Goal: Information Seeking & Learning: Learn about a topic

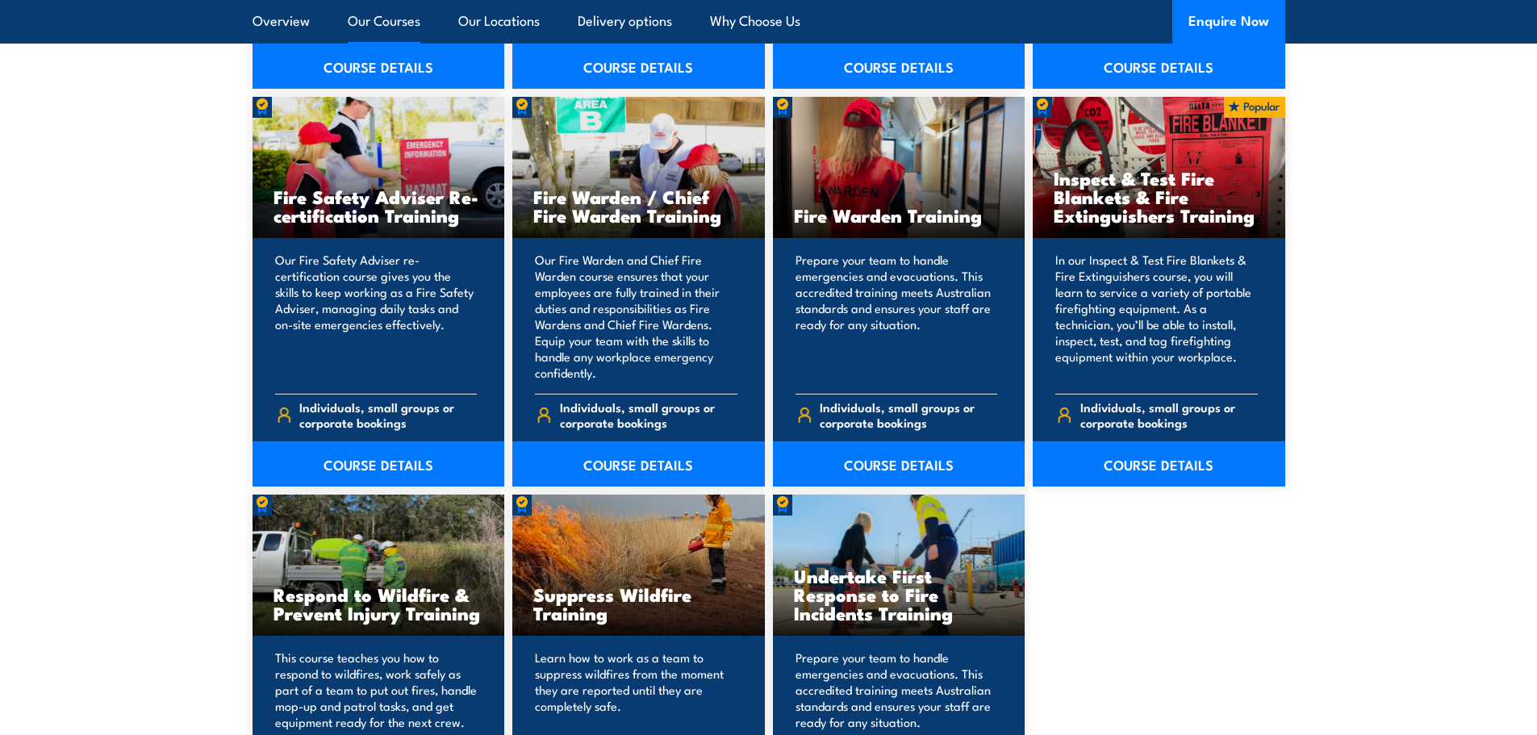
scroll to position [2101, 0]
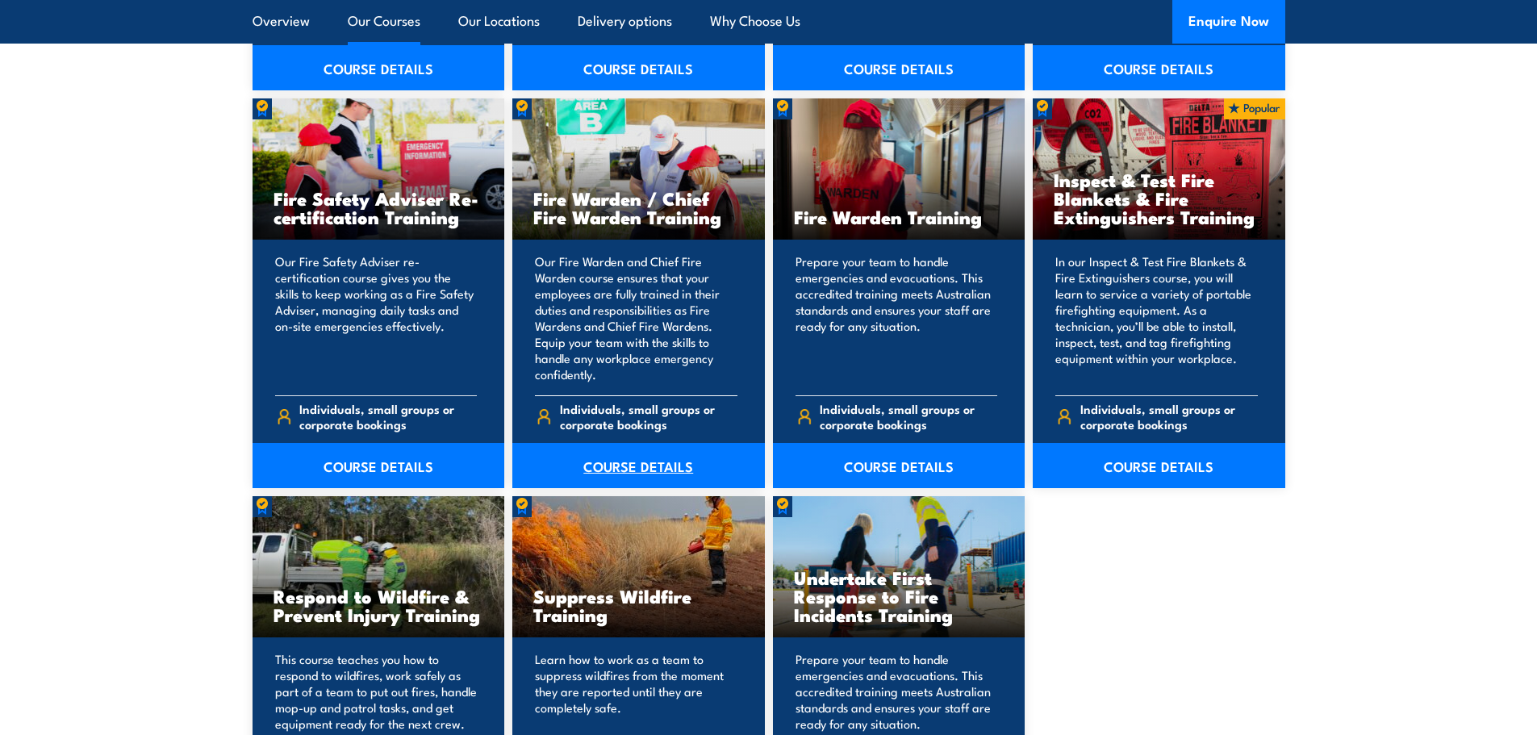
click at [640, 466] on link "COURSE DETAILS" at bounding box center [638, 465] width 253 height 45
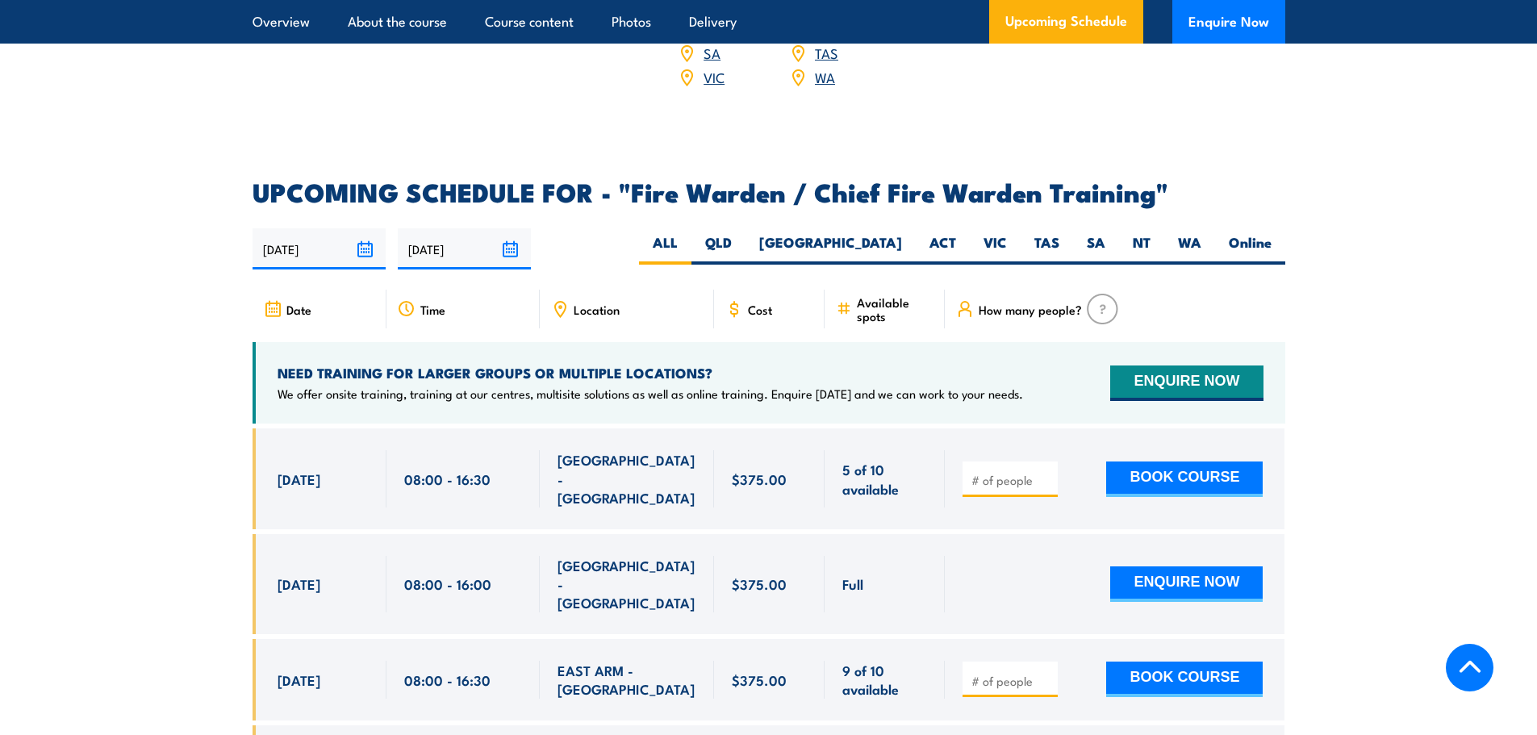
scroll to position [2683, 0]
click at [936, 245] on label "ACT" at bounding box center [943, 247] width 54 height 31
click at [956, 243] on input "ACT" at bounding box center [961, 237] width 10 height 10
radio input "true"
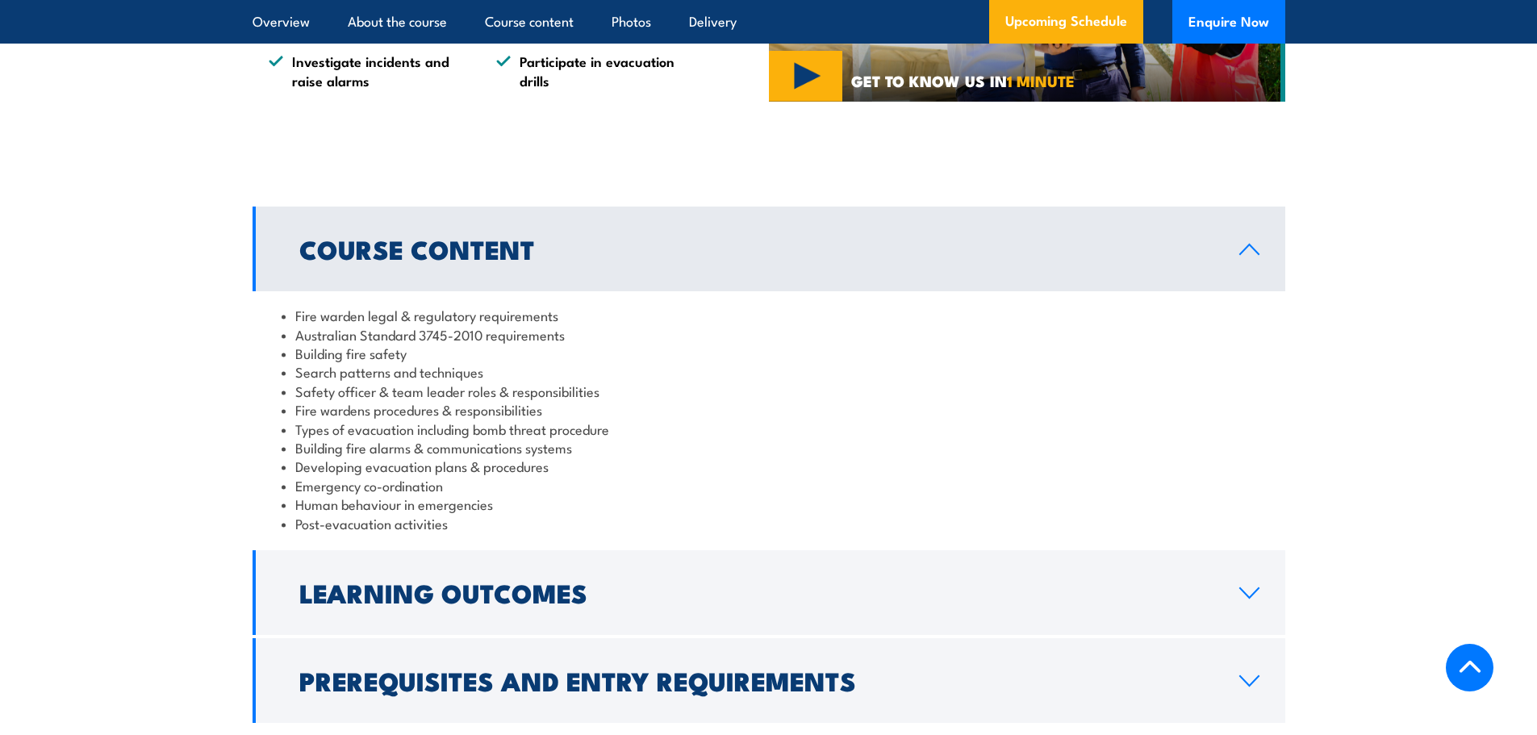
scroll to position [1425, 0]
drag, startPoint x: 573, startPoint y: 355, endPoint x: 298, endPoint y: 355, distance: 275.1
click at [298, 343] on li "Australian Standard 3745-2010 requirements" at bounding box center [769, 333] width 975 height 19
copy li "Australian Standard 3745-2010 requirements"
